Goal: Transaction & Acquisition: Purchase product/service

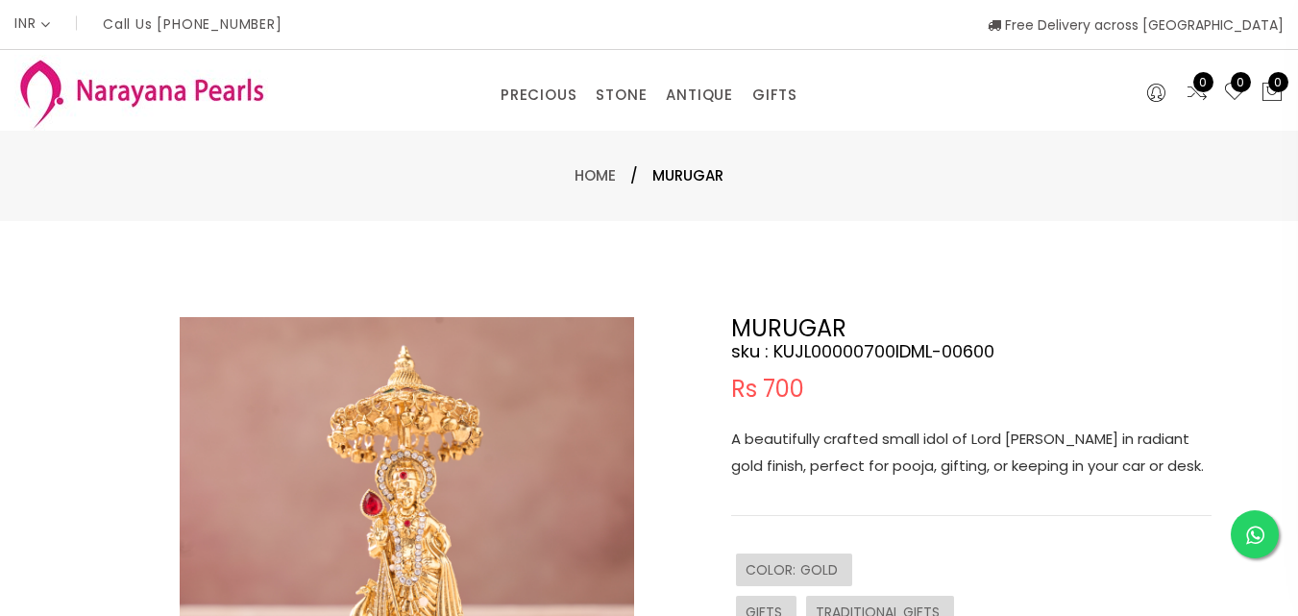
select select "INR"
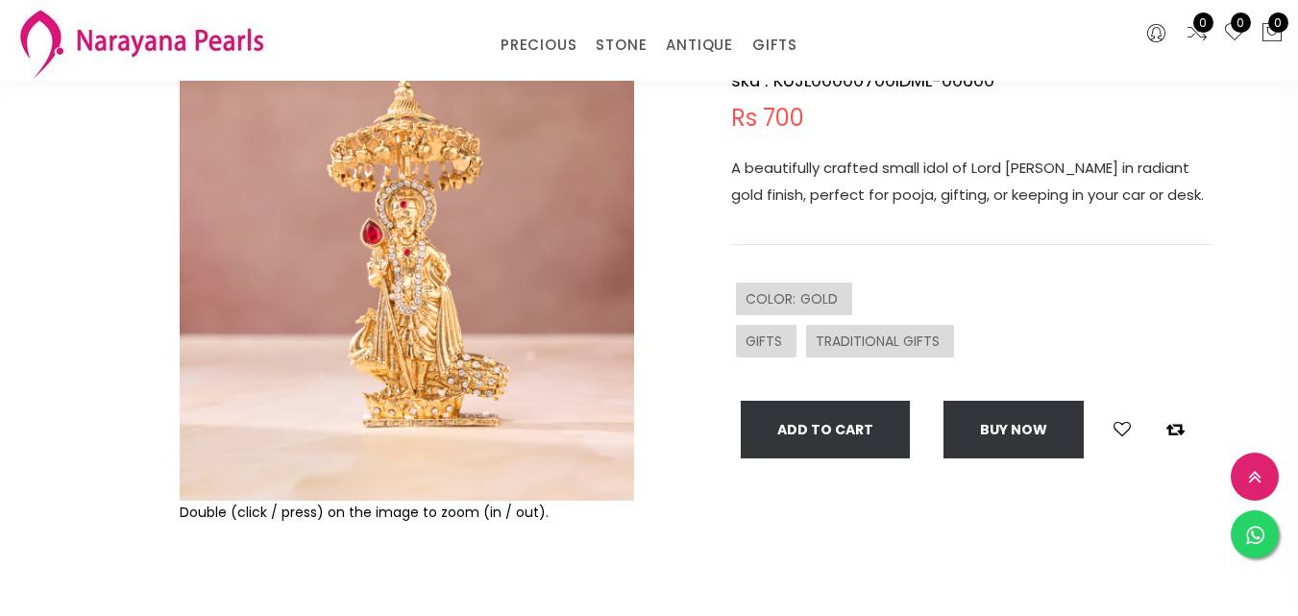
scroll to position [192, 0]
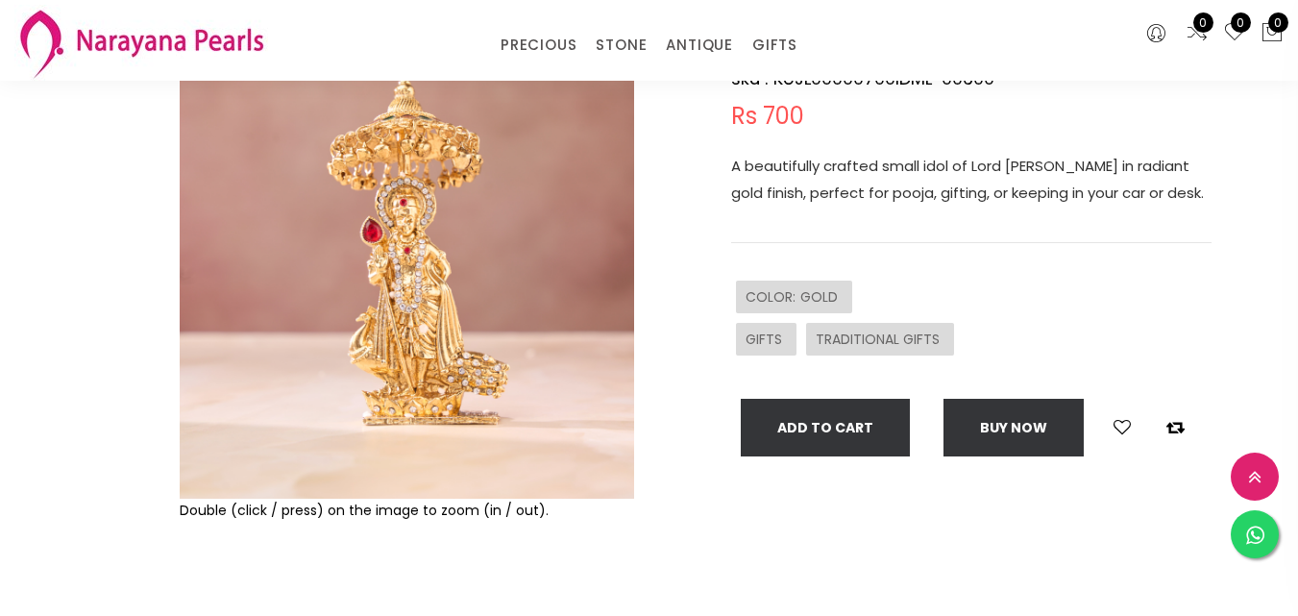
click at [412, 307] on img at bounding box center [407, 271] width 455 height 455
click at [411, 307] on img at bounding box center [407, 271] width 455 height 455
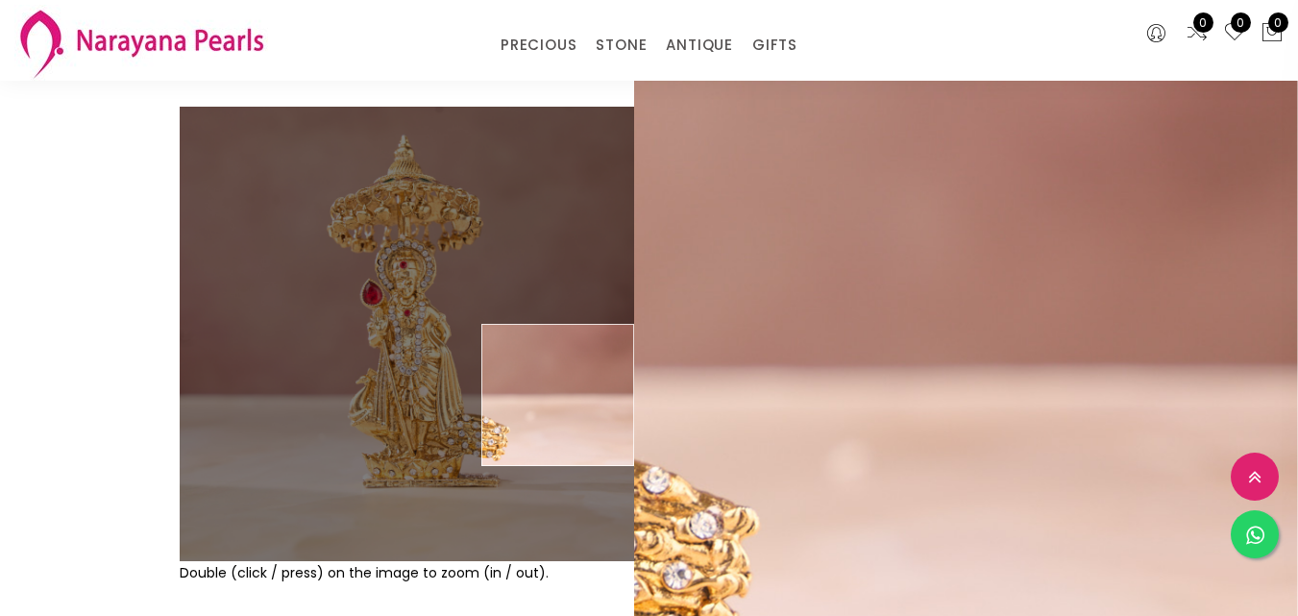
scroll to position [96, 0]
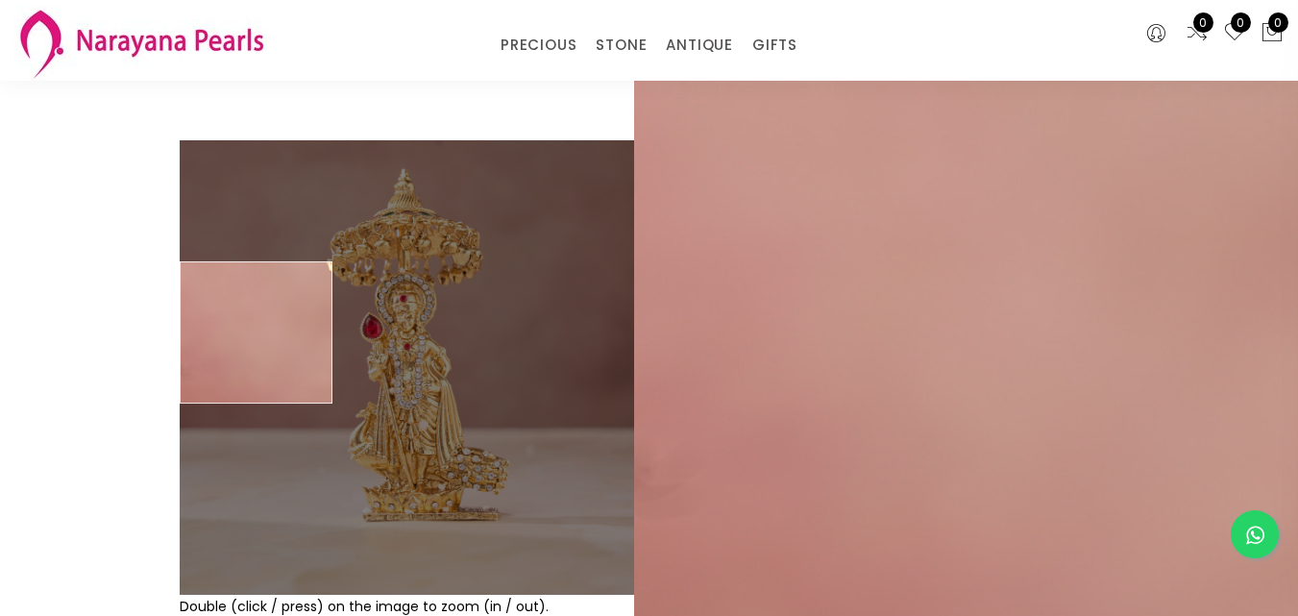
click at [232, 332] on img at bounding box center [407, 367] width 455 height 455
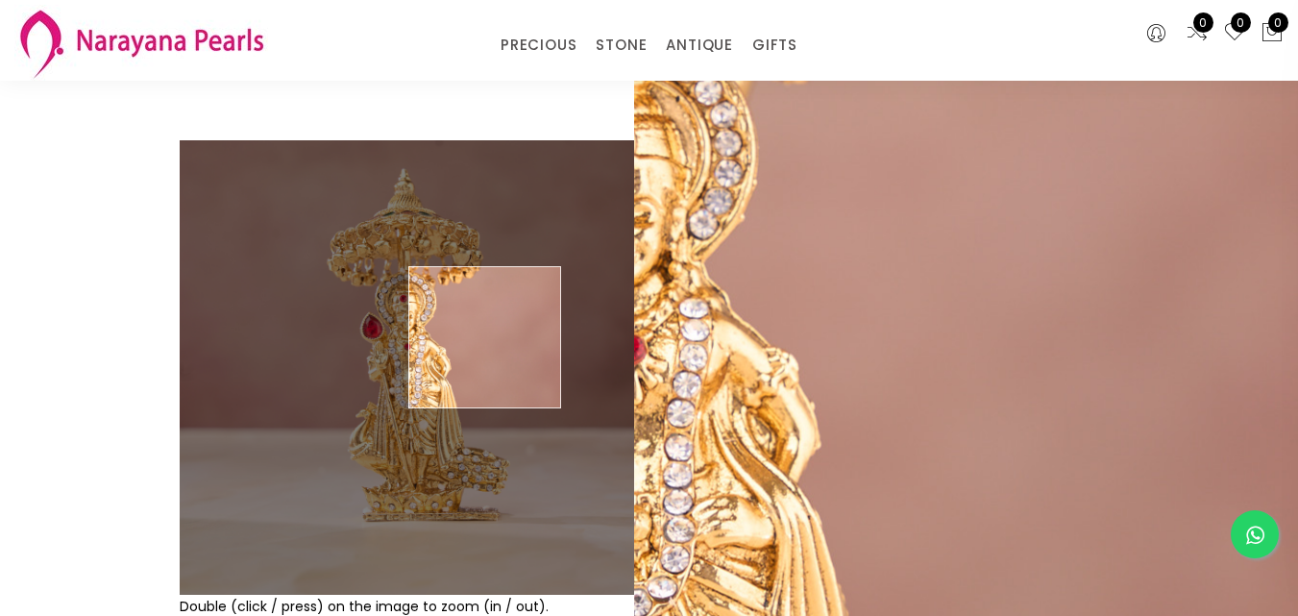
click at [485, 337] on img at bounding box center [407, 367] width 455 height 455
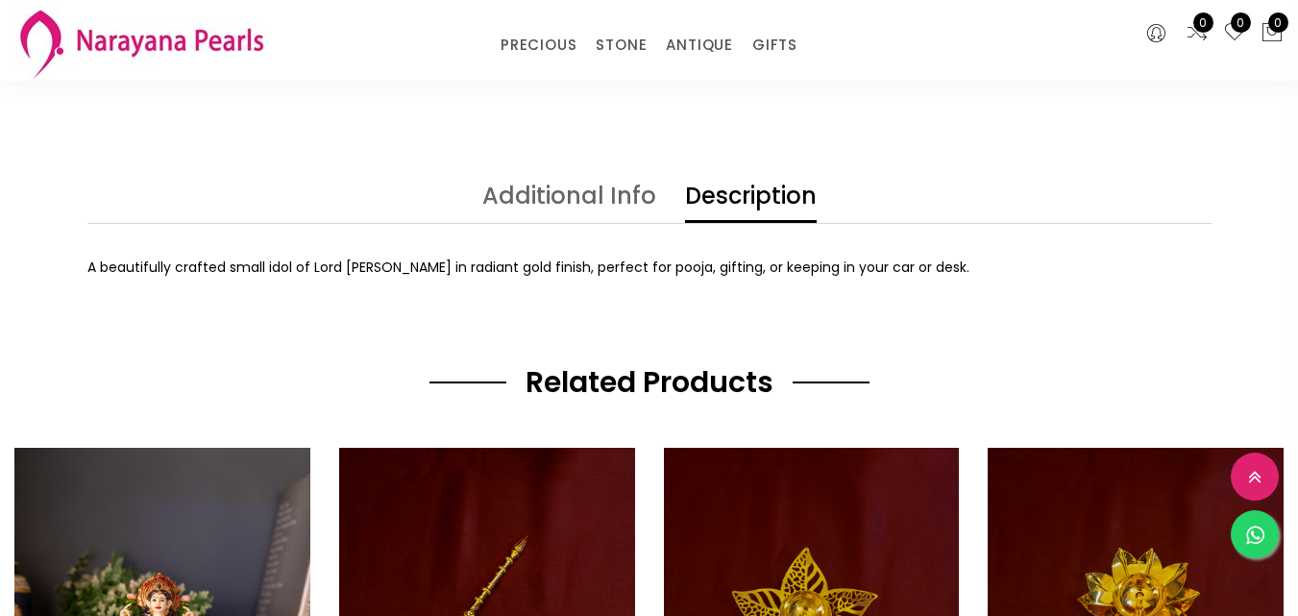
scroll to position [769, 0]
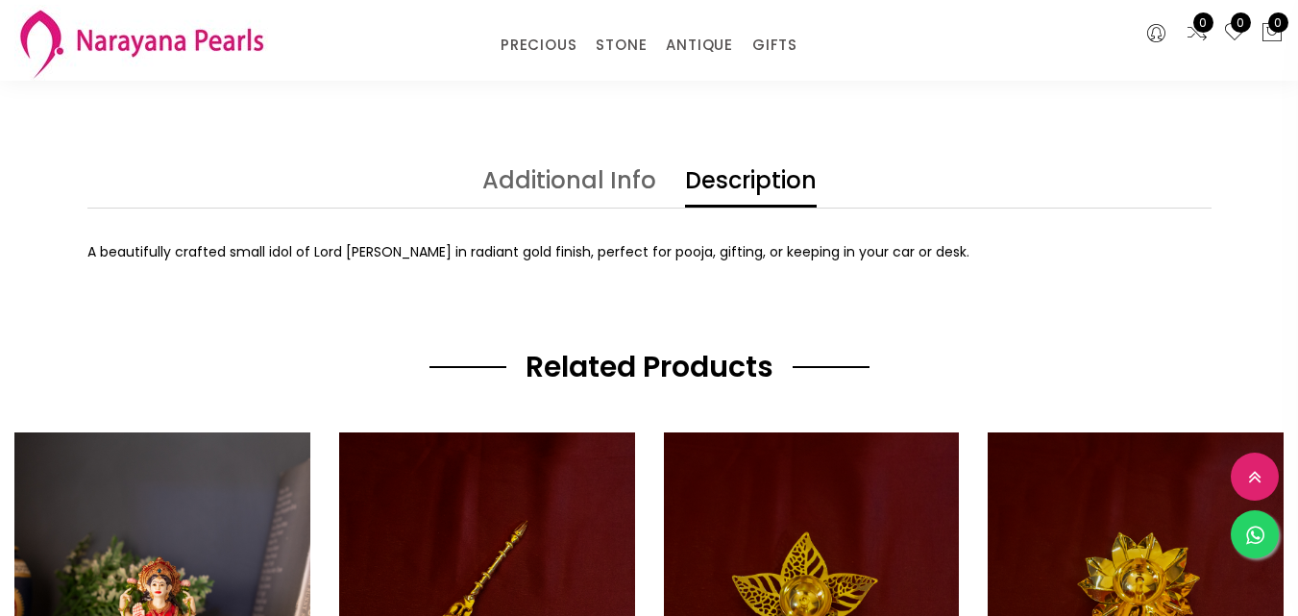
click at [576, 180] on link "Additional Info" at bounding box center [569, 188] width 174 height 38
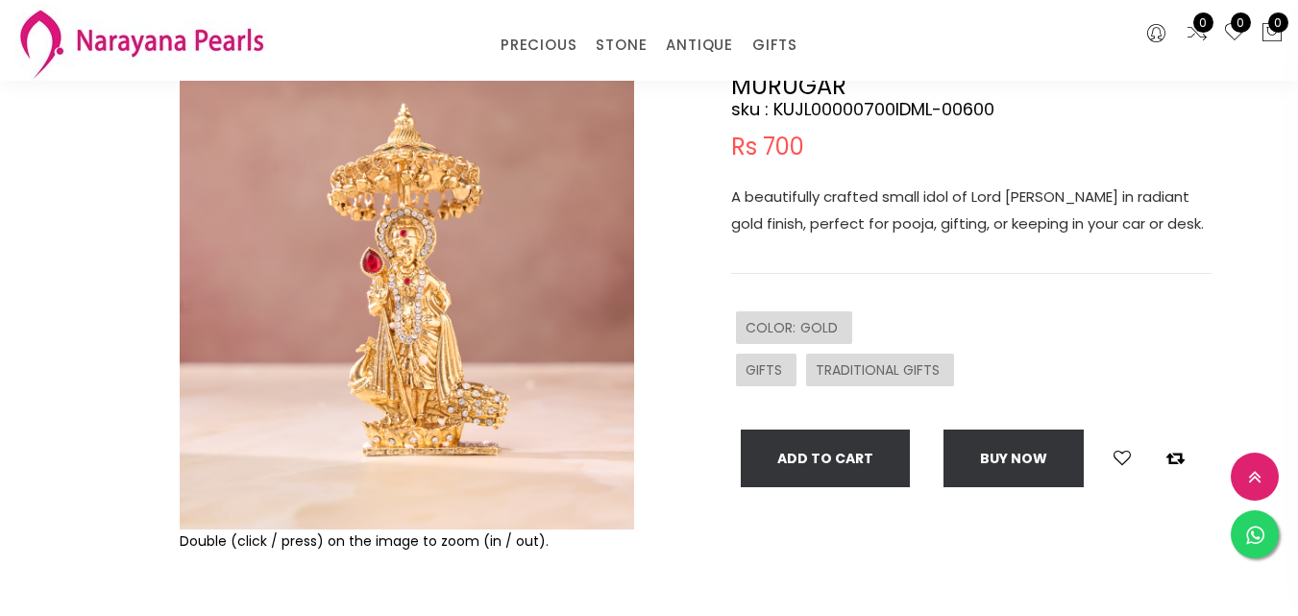
scroll to position [115, 0]
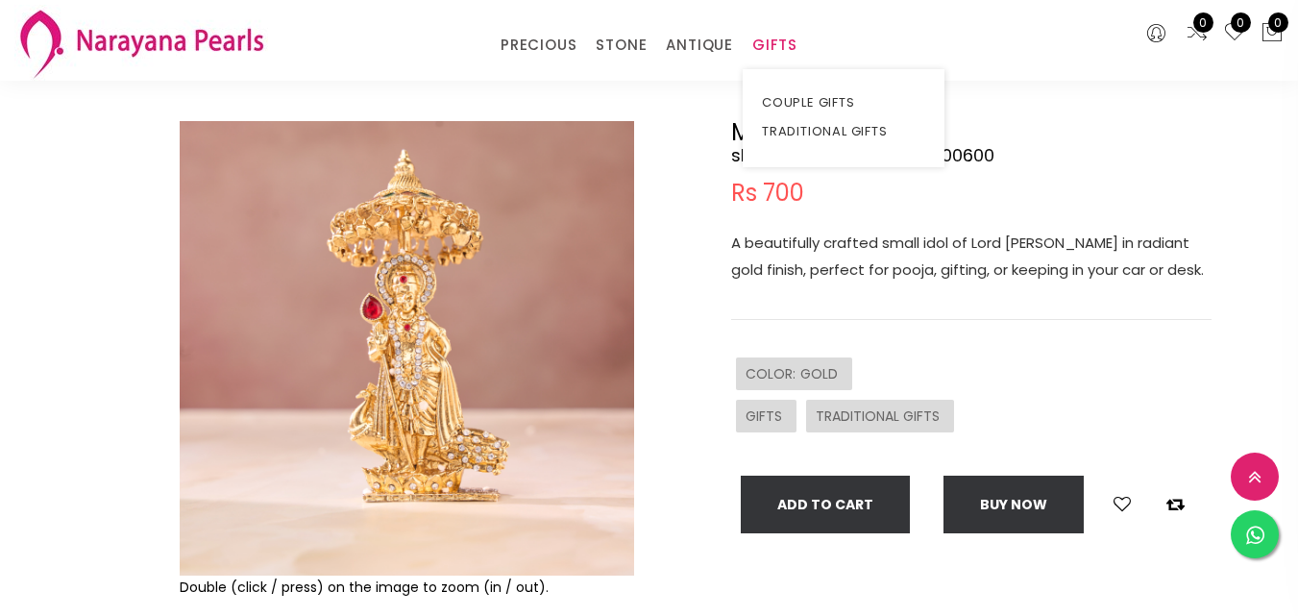
click at [798, 41] on link "GIFTS" at bounding box center [774, 45] width 45 height 29
click at [802, 96] on link "COUPLE GIFTS" at bounding box center [843, 102] width 163 height 29
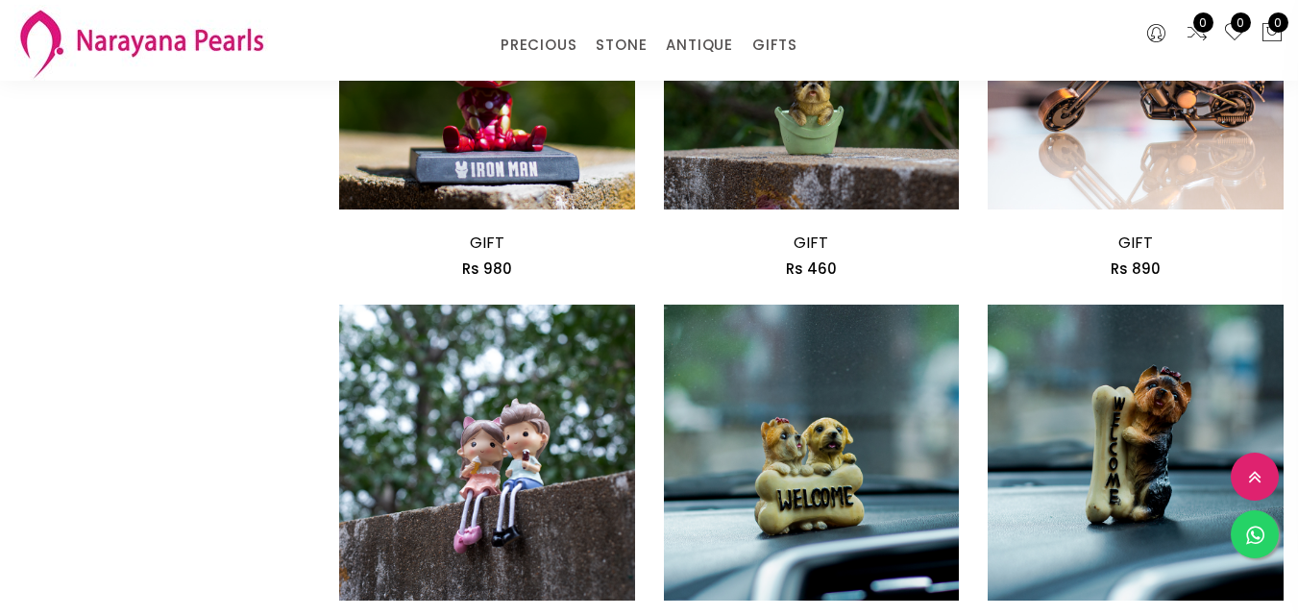
scroll to position [1345, 0]
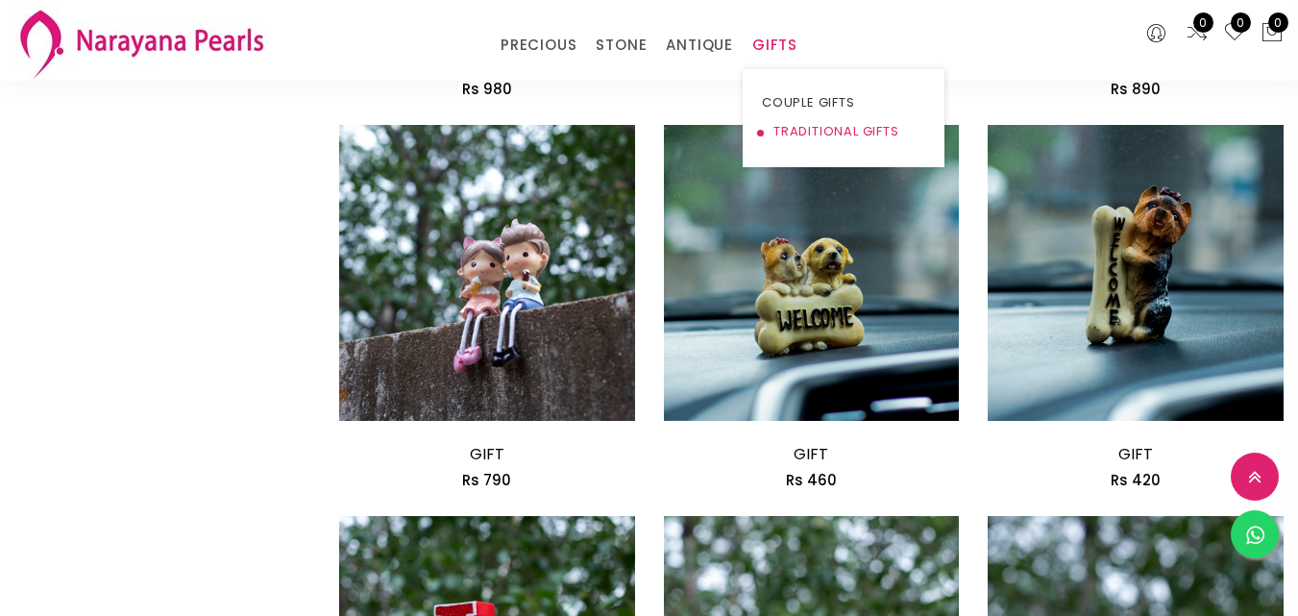
click at [795, 131] on link "TRADITIONAL GIFTS" at bounding box center [843, 131] width 163 height 29
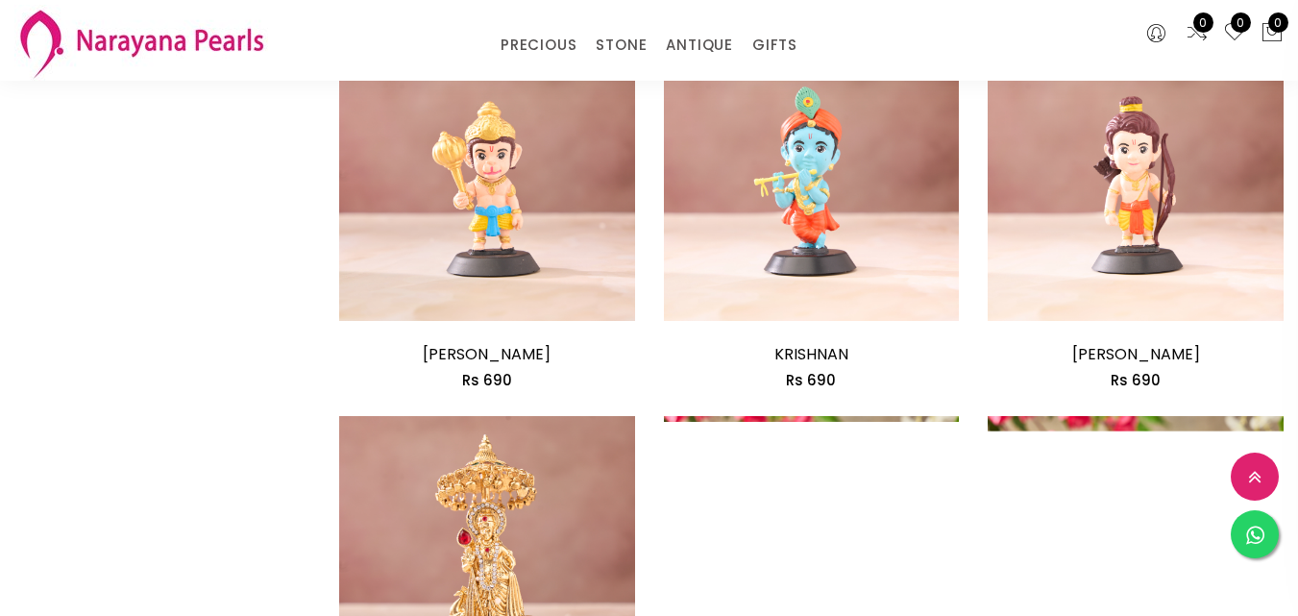
scroll to position [2306, 0]
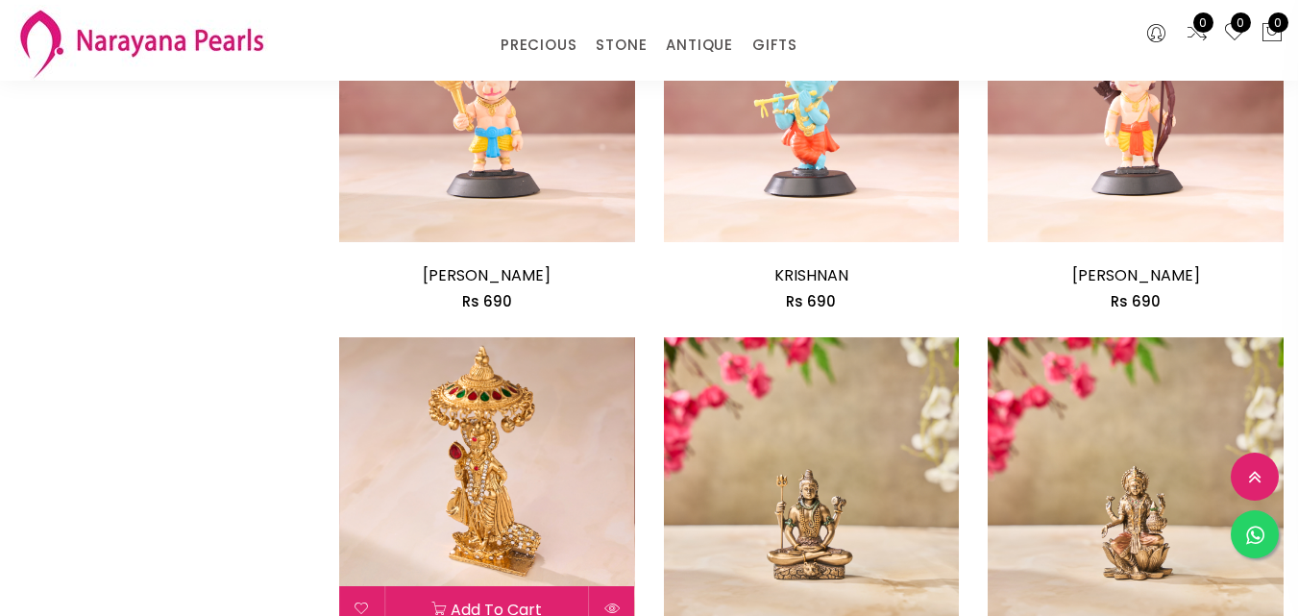
click at [509, 337] on img at bounding box center [487, 485] width 296 height 296
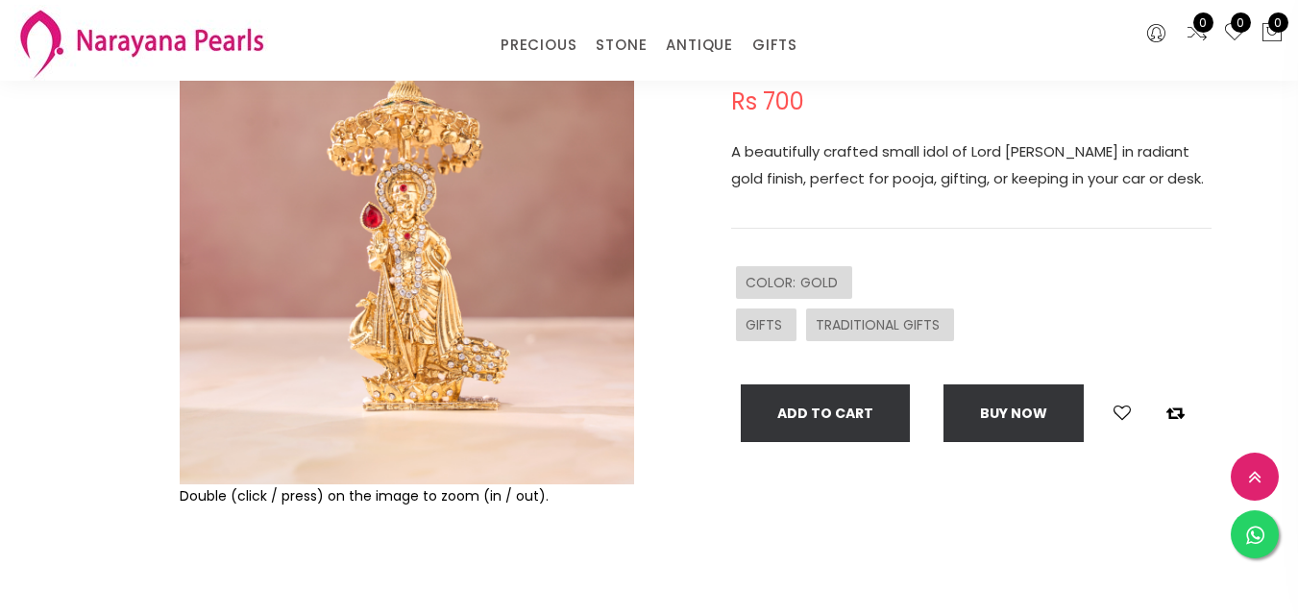
scroll to position [192, 0]
